Goal: Find specific page/section: Find specific page/section

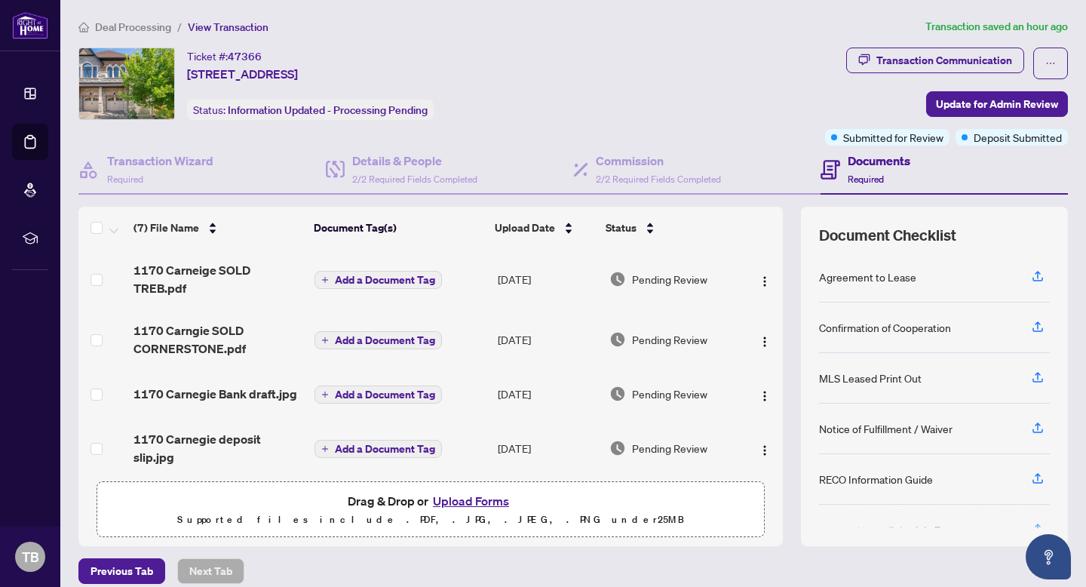
scroll to position [179, 0]
click at [142, 28] on span "Deal Processing" at bounding box center [133, 27] width 76 height 14
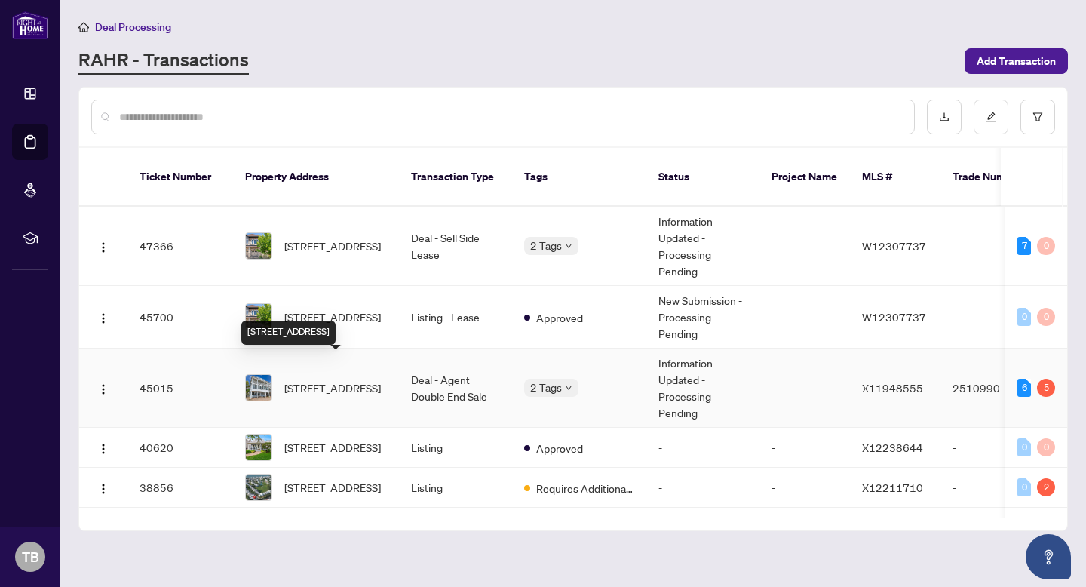
click at [314, 379] on span "[STREET_ADDRESS]" at bounding box center [332, 387] width 96 height 17
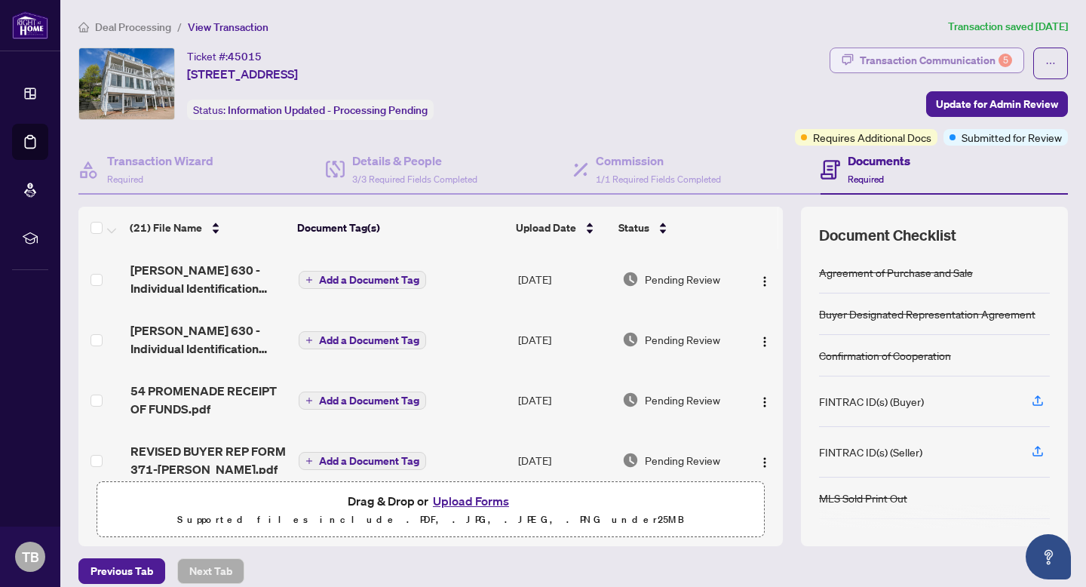
click at [956, 64] on div "Transaction Communication 5" at bounding box center [935, 60] width 152 height 24
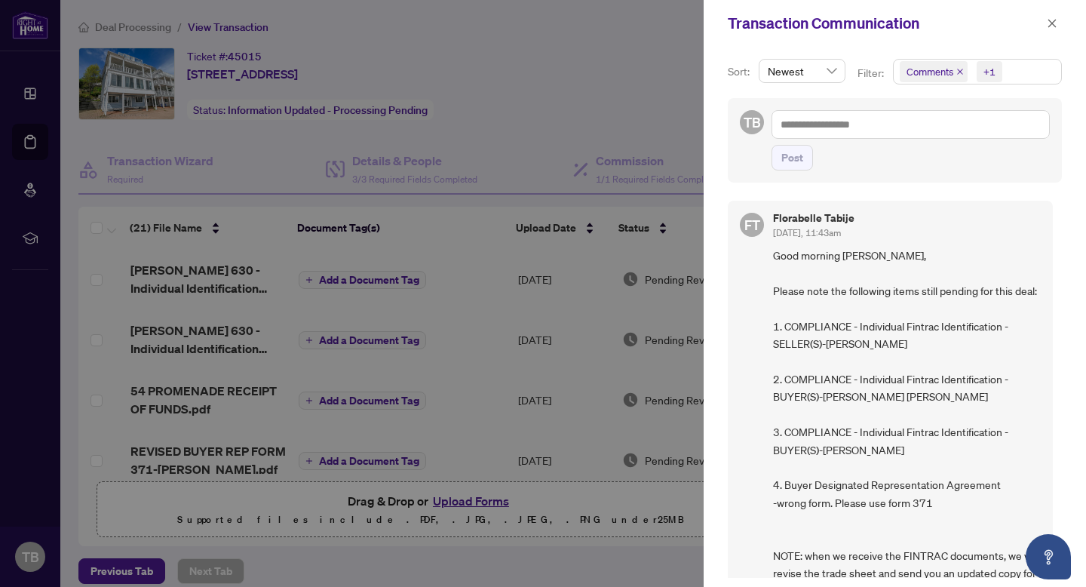
click at [654, 89] on div at bounding box center [543, 293] width 1086 height 587
click at [1051, 23] on icon "close" at bounding box center [1052, 23] width 8 height 8
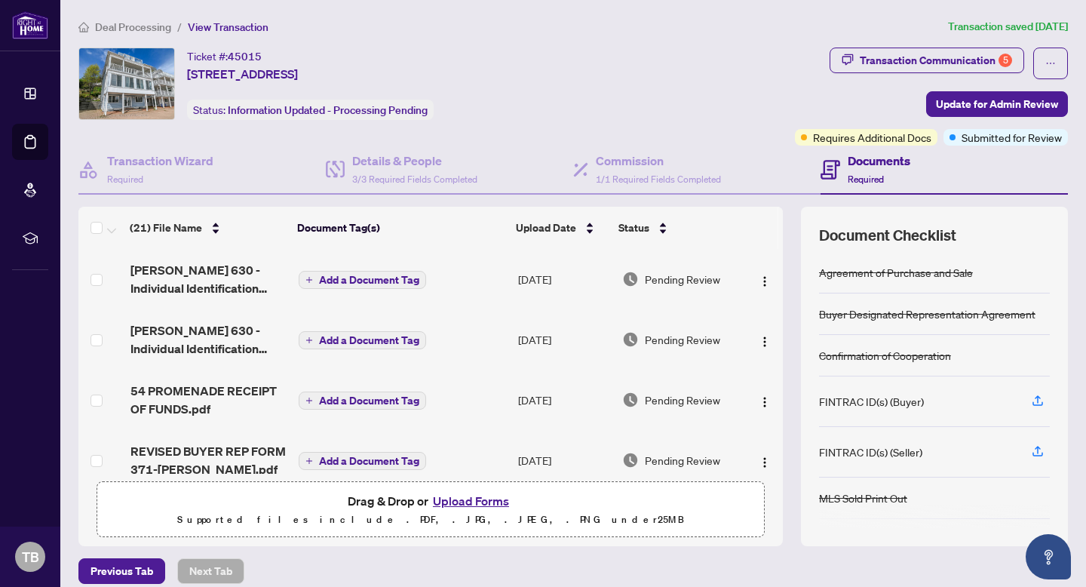
click at [538, 32] on ol "Deal Processing / View Transaction" at bounding box center [509, 26] width 863 height 17
